Goal: Task Accomplishment & Management: Use online tool/utility

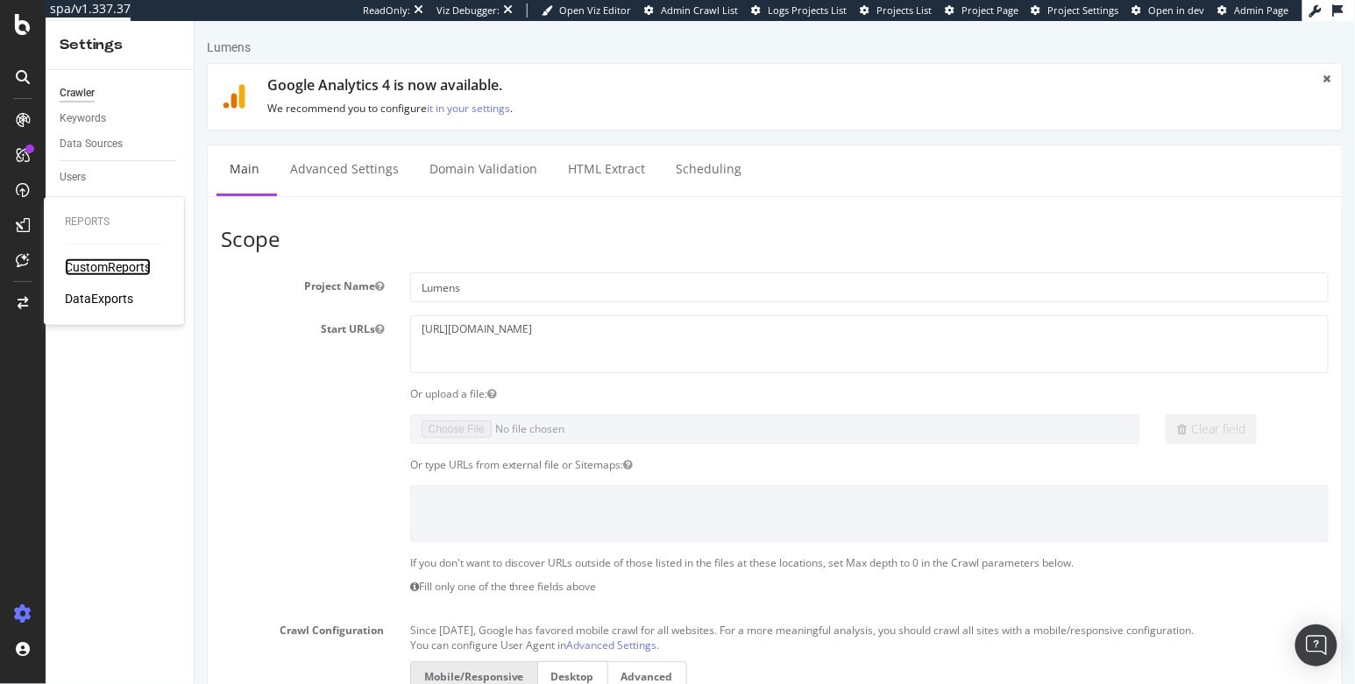
click at [91, 262] on div "CustomReports" at bounding box center [108, 268] width 86 height 18
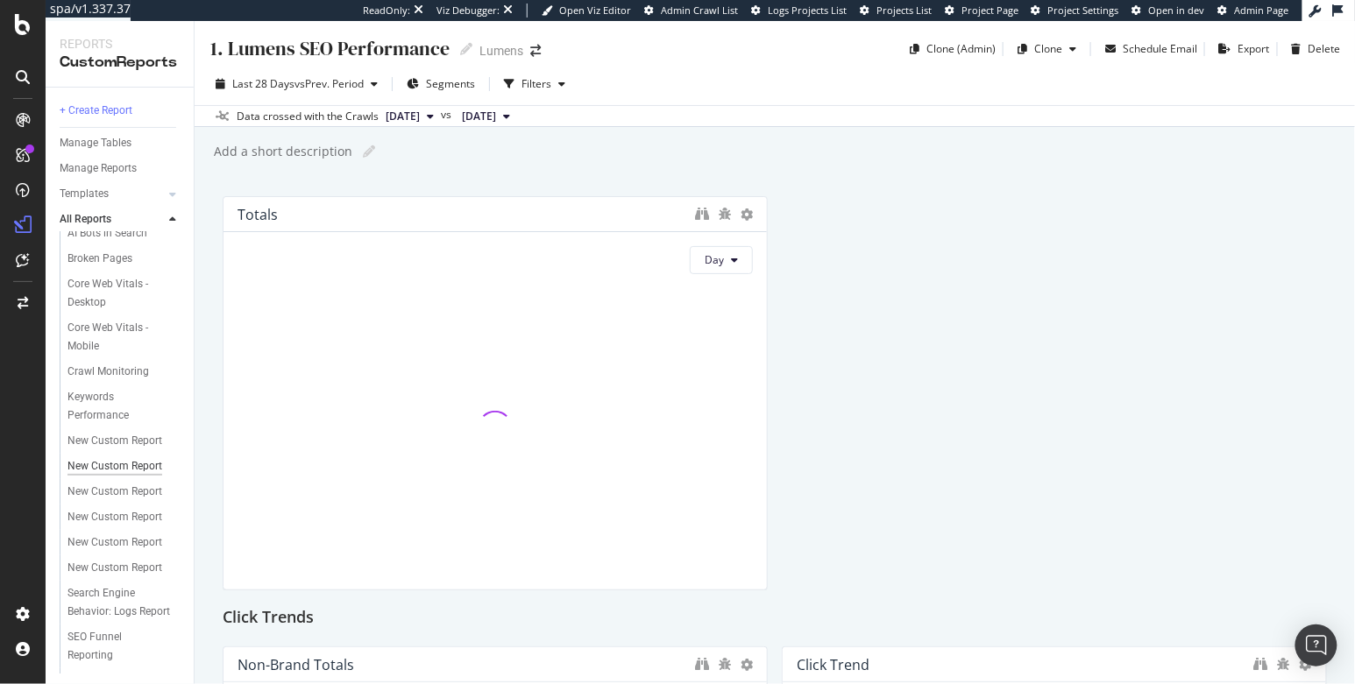
scroll to position [266, 0]
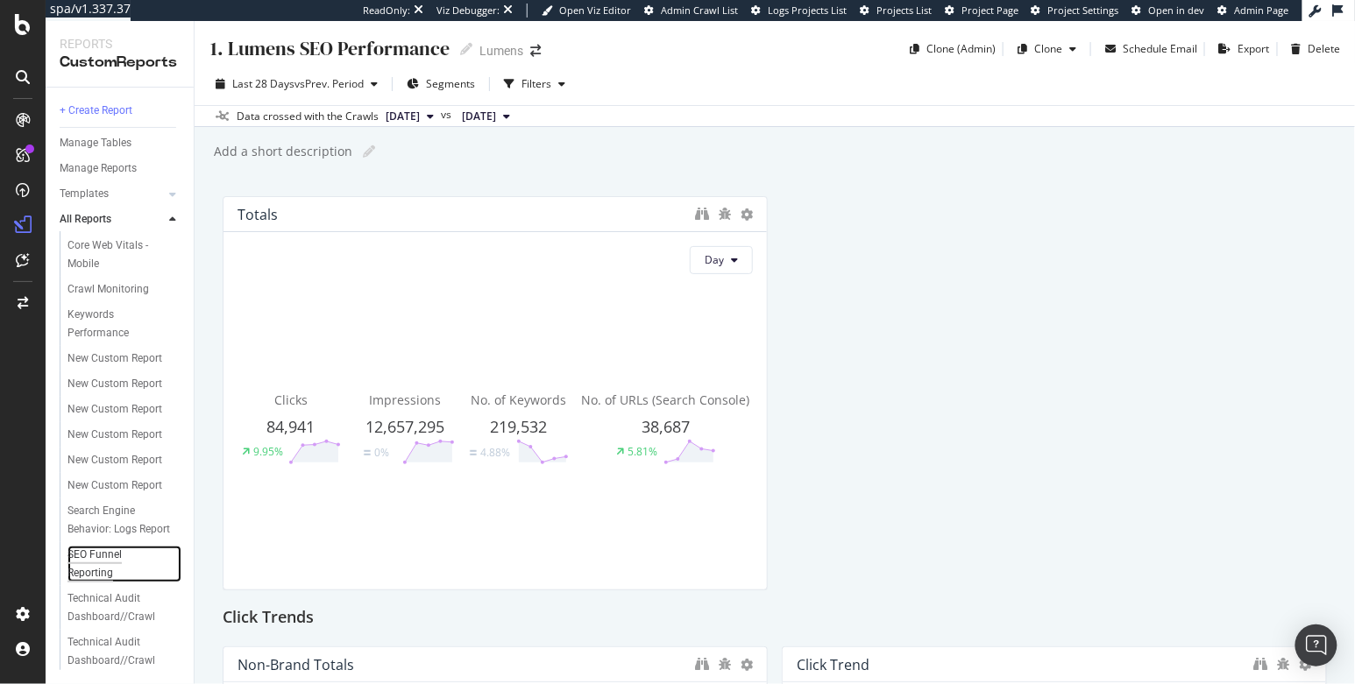
click at [124, 559] on div "SEO Funnel Reporting" at bounding box center [115, 564] width 97 height 37
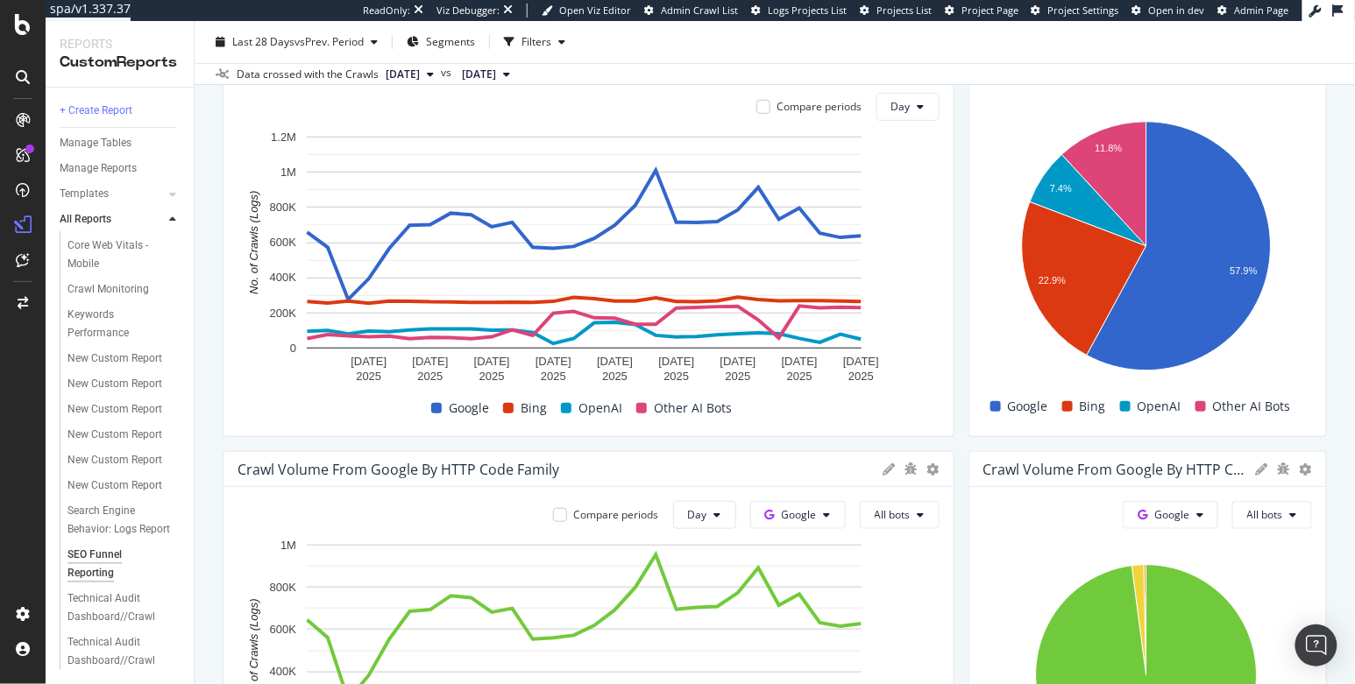
scroll to position [199, 0]
